Goal: Find contact information: Find contact information

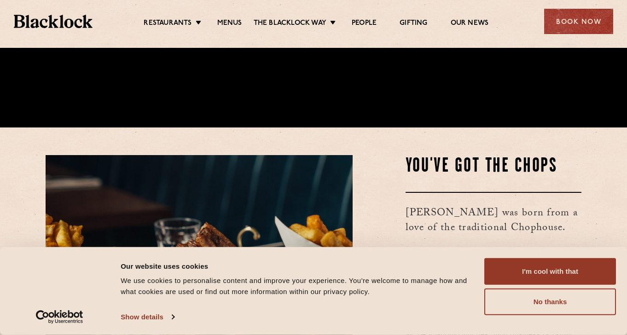
scroll to position [213, 0]
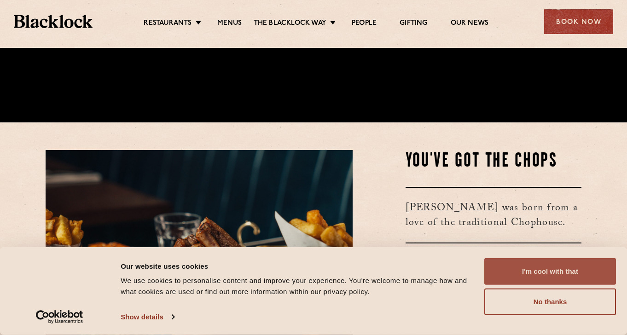
click at [530, 267] on button "I'm cool with that" at bounding box center [550, 271] width 132 height 27
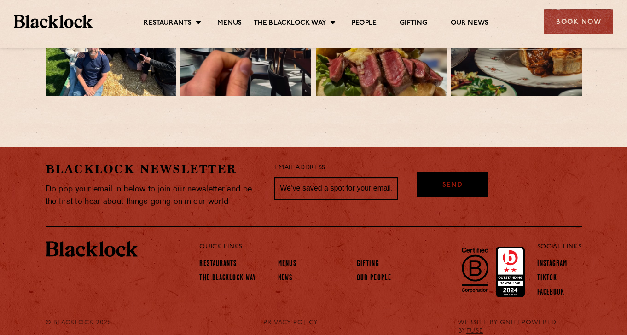
scroll to position [2054, 0]
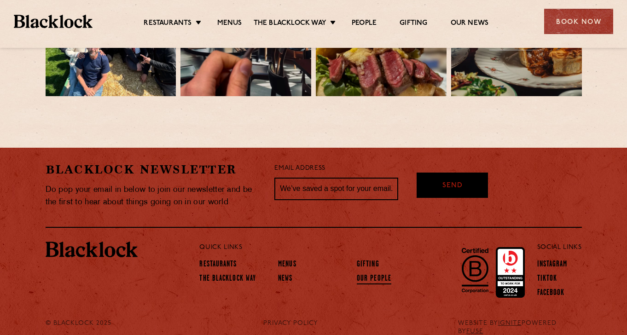
click at [386, 274] on link "Our People" at bounding box center [374, 279] width 35 height 10
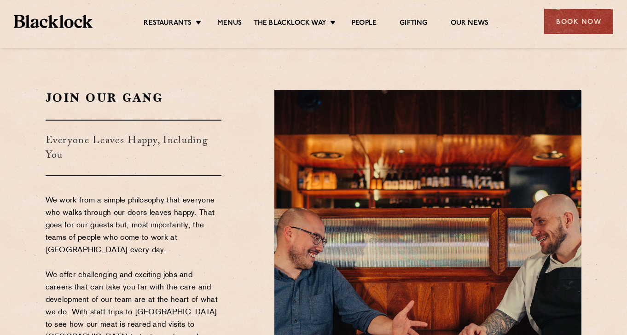
click at [41, 23] on img at bounding box center [53, 21] width 79 height 13
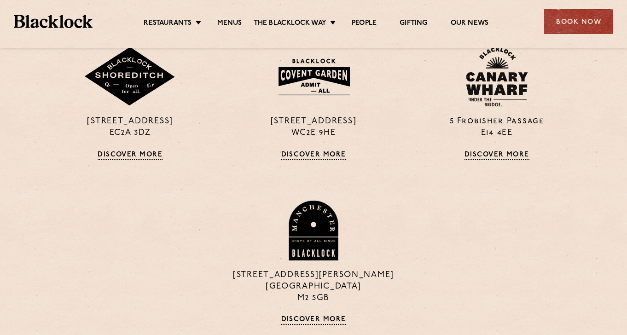
scroll to position [795, 0]
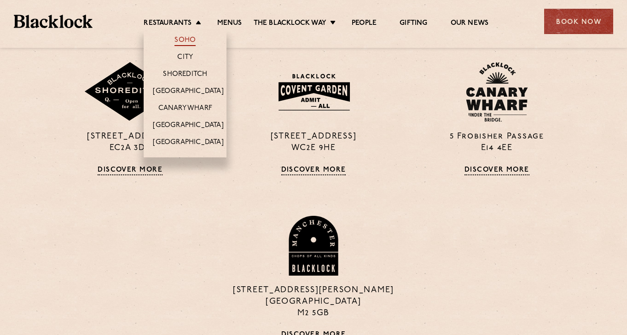
click at [184, 37] on link "Soho" at bounding box center [184, 41] width 21 height 10
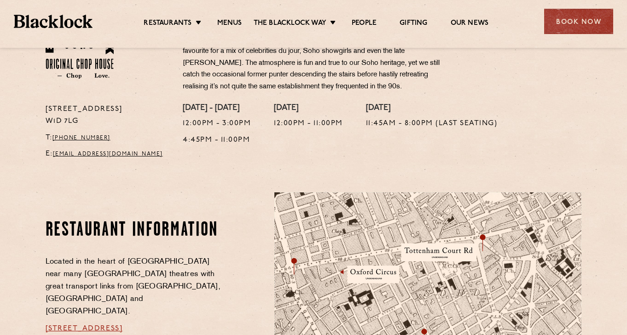
scroll to position [357, 0]
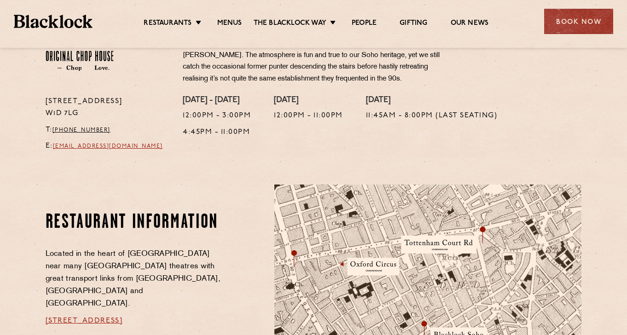
drag, startPoint x: 155, startPoint y: 140, endPoint x: 57, endPoint y: 142, distance: 97.6
click at [57, 143] on p "E: soho@theblacklock.com" at bounding box center [108, 146] width 124 height 12
copy p "soho@theblacklock.com"
